Goal: Register for event/course

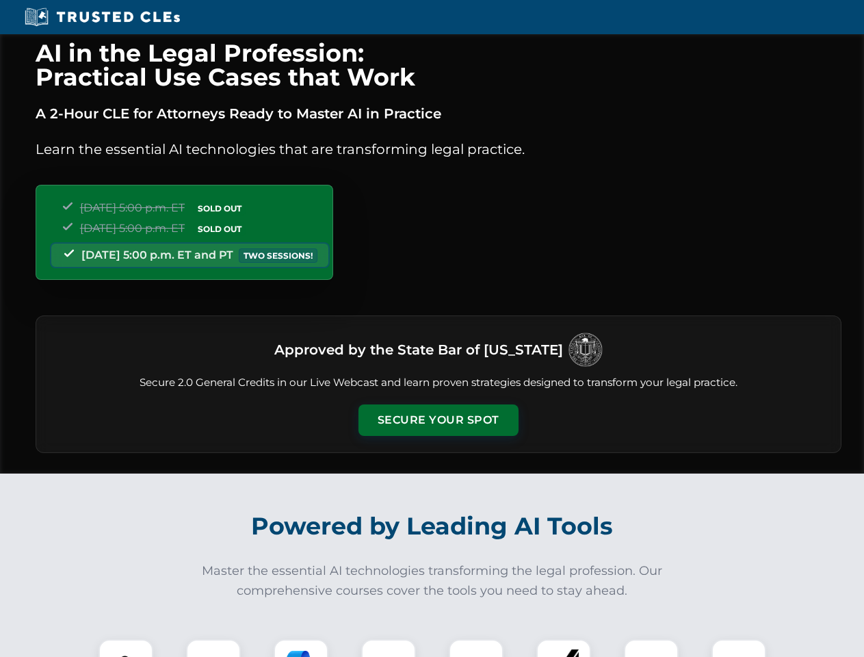
click at [438, 420] on button "Secure Your Spot" at bounding box center [438, 419] width 160 height 31
click at [126, 648] on img at bounding box center [126, 666] width 40 height 40
click at [213, 648] on div at bounding box center [213, 666] width 55 height 55
click at [301, 648] on div at bounding box center [301, 666] width 55 height 55
click at [389, 648] on img at bounding box center [388, 666] width 38 height 38
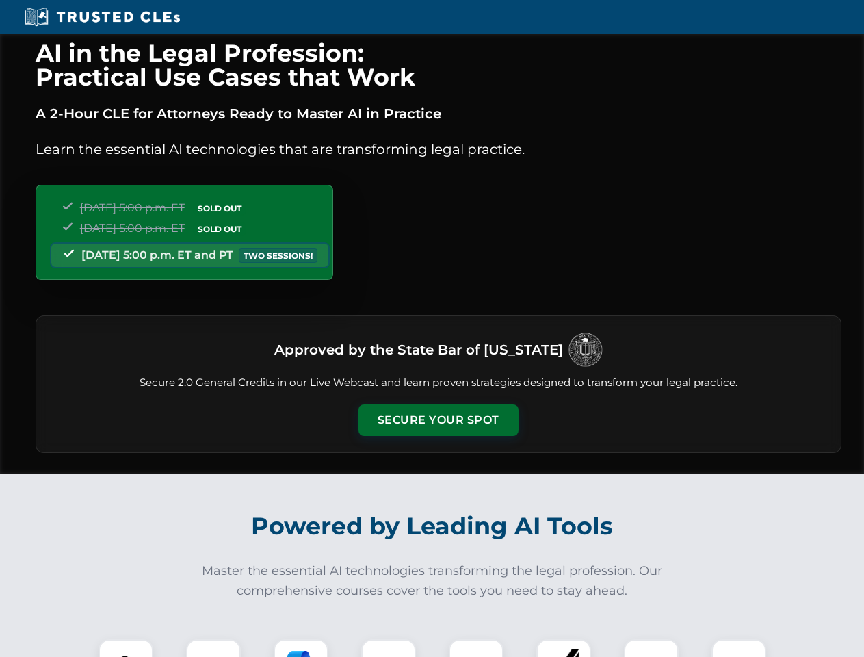
click at [476, 648] on div at bounding box center [476, 666] width 55 height 55
click at [564, 648] on div at bounding box center [563, 666] width 55 height 55
click at [651, 648] on img at bounding box center [651, 666] width 38 height 38
